Goal: Task Accomplishment & Management: Manage account settings

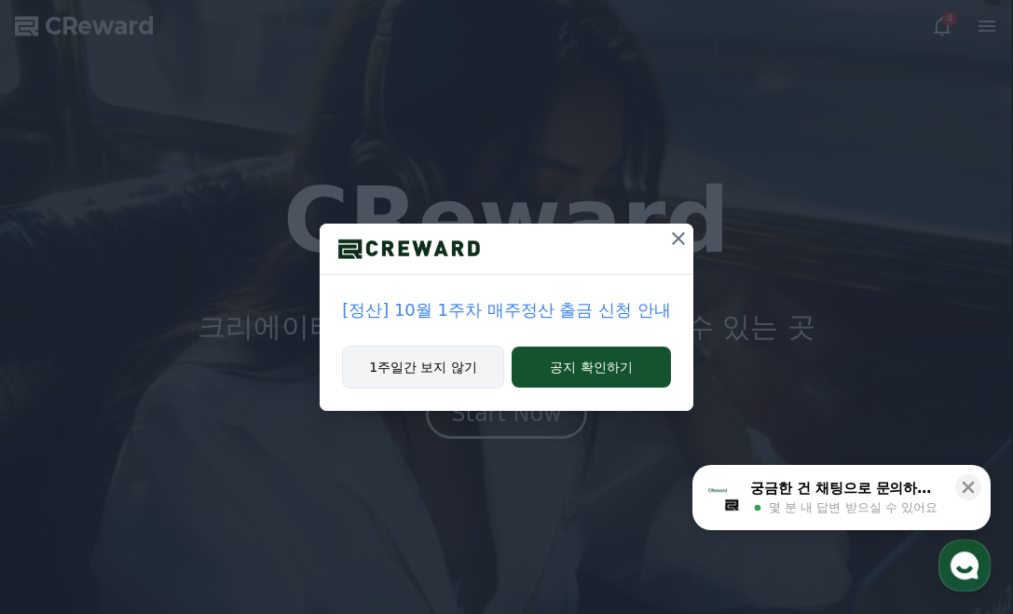
click at [414, 351] on button "1주일간 보지 않기" at bounding box center [423, 367] width 162 height 43
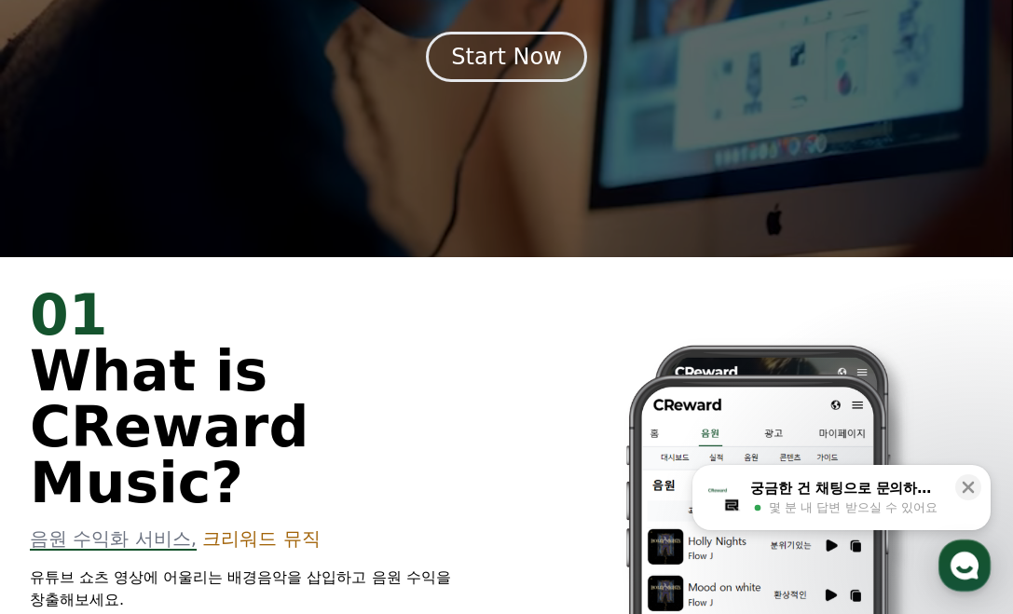
scroll to position [93, 0]
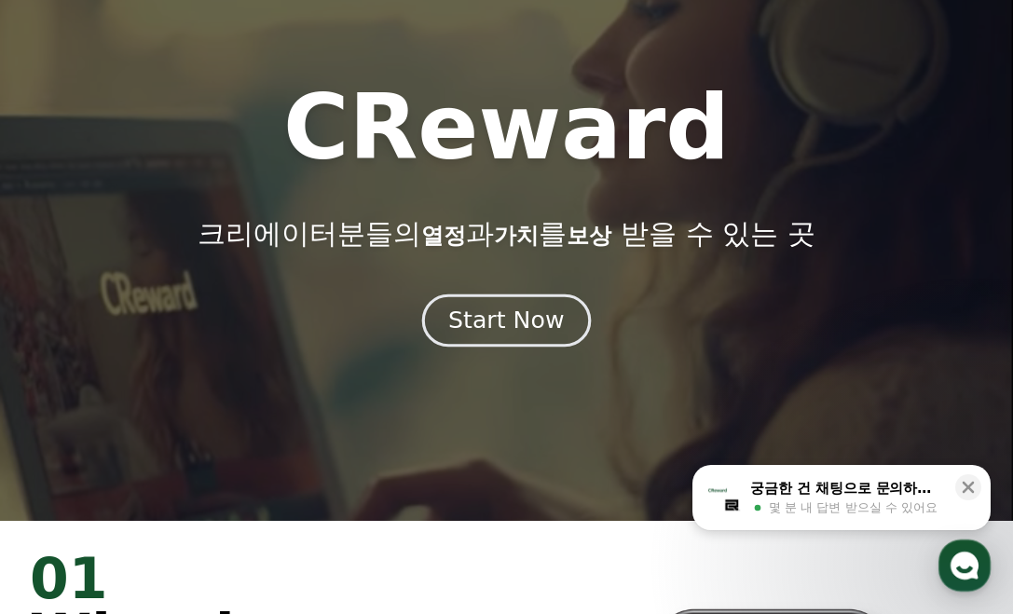
click at [528, 310] on div "Start Now" at bounding box center [506, 321] width 116 height 32
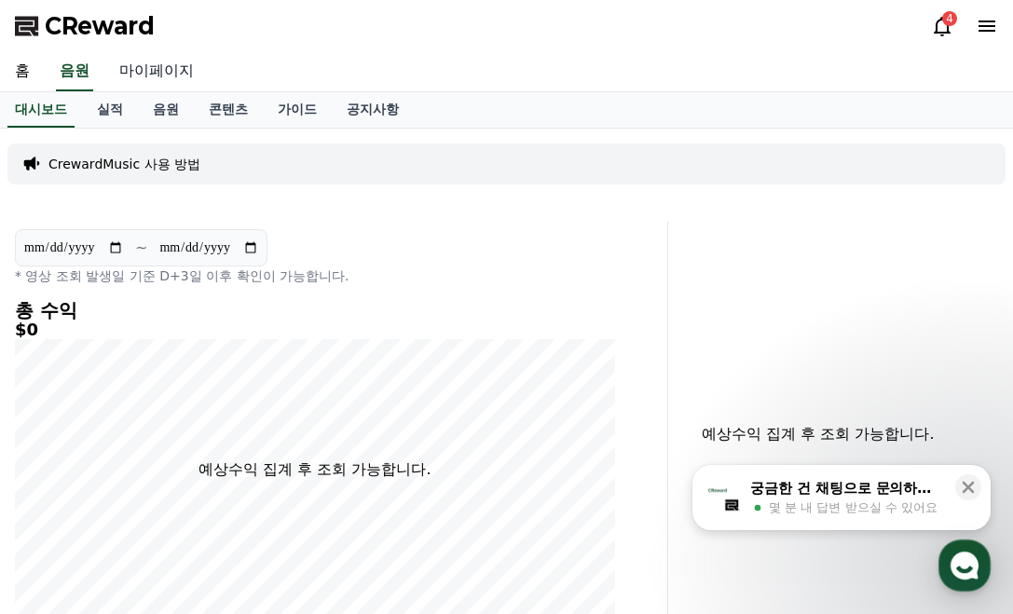
click at [177, 73] on link "마이페이지" at bounding box center [156, 71] width 104 height 39
select select "**********"
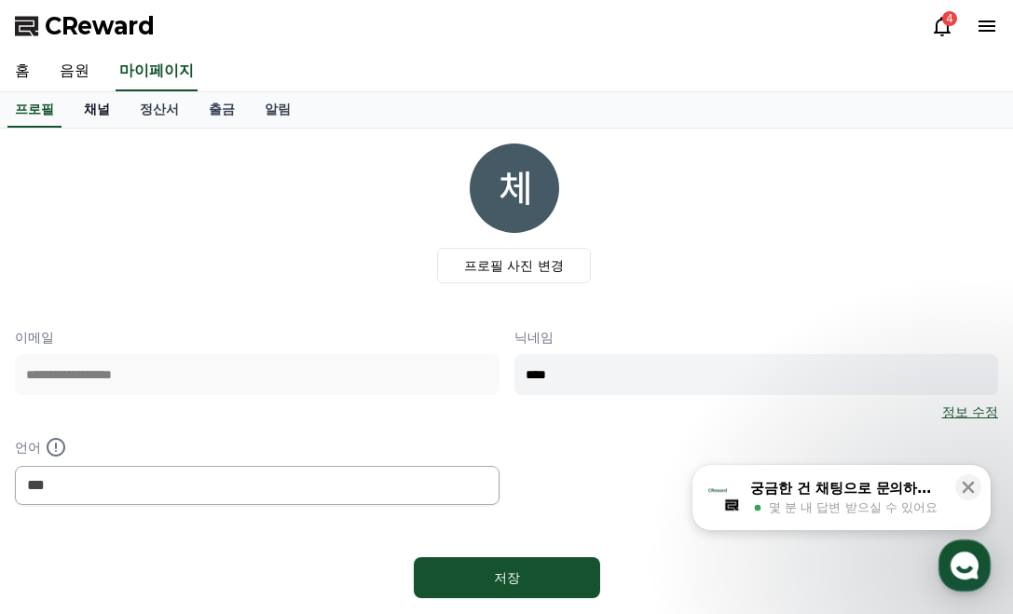
click at [101, 112] on link "채널" at bounding box center [97, 109] width 56 height 35
